Goal: Find specific page/section: Find specific page/section

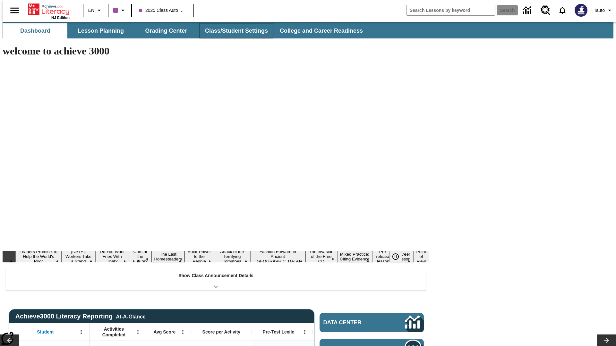
click at [233, 31] on button "Class/Student Settings" at bounding box center [237, 30] width 74 height 15
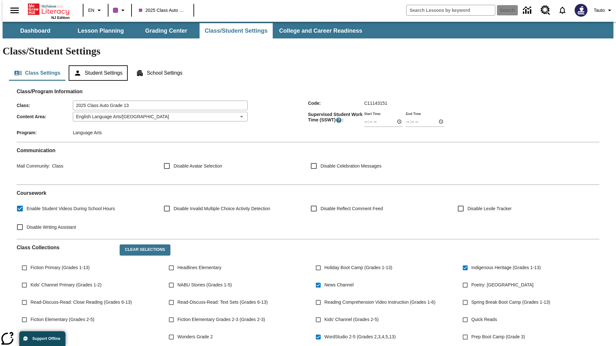
click at [97, 65] on button "Student Settings" at bounding box center [98, 72] width 59 height 15
